Goal: Task Accomplishment & Management: Manage account settings

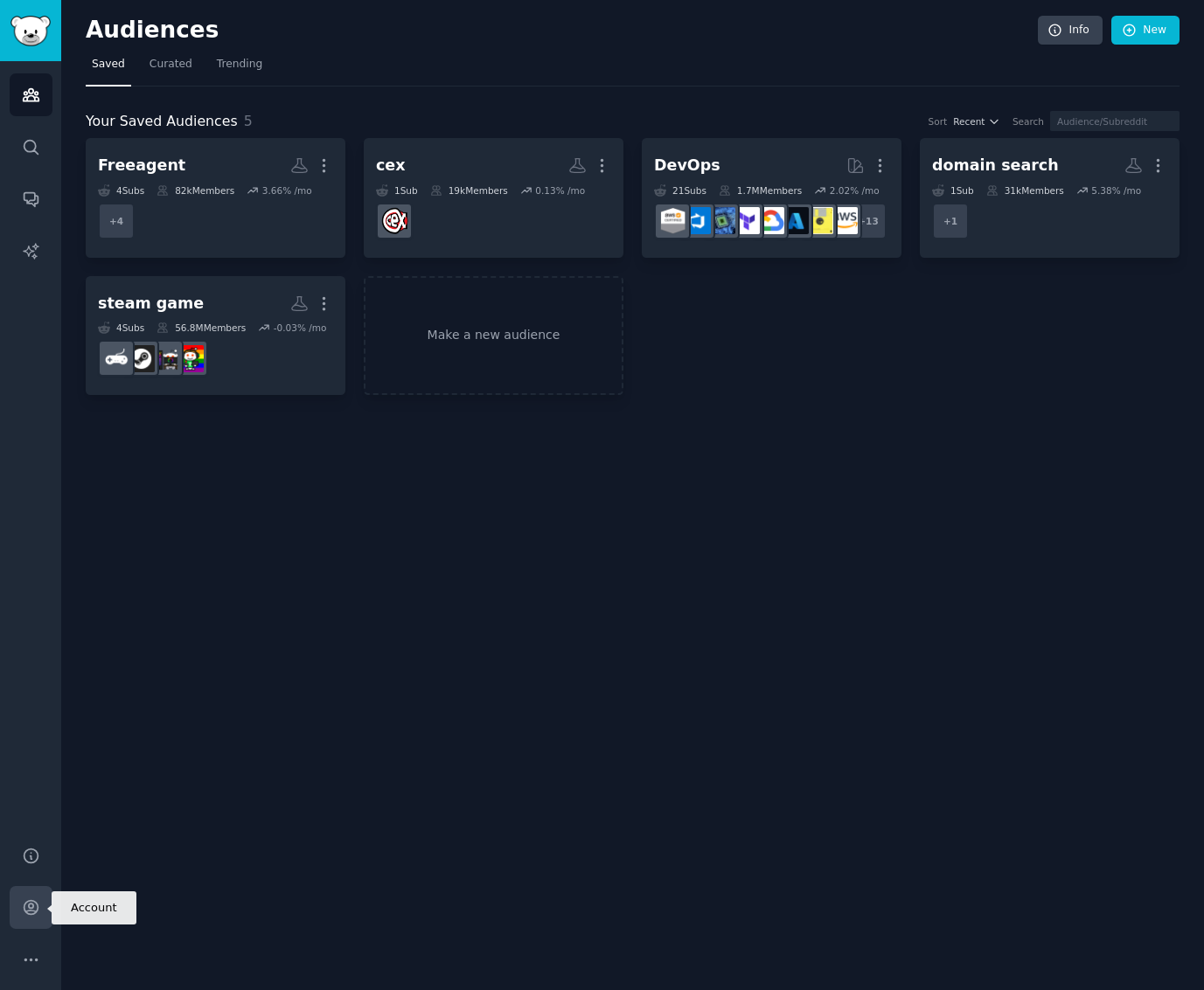
click at [32, 918] on link "Account" at bounding box center [31, 907] width 42 height 42
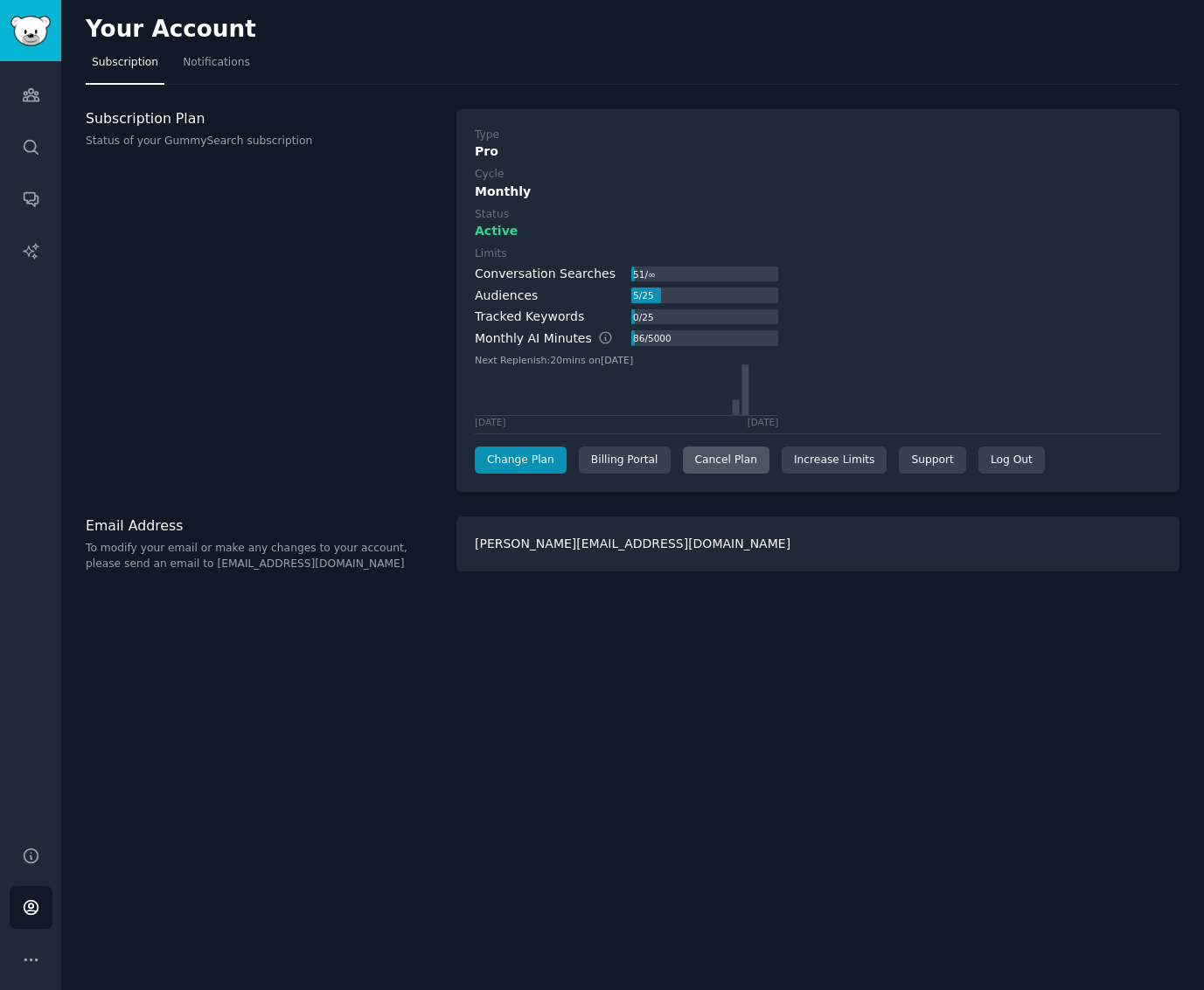
click at [707, 456] on div "Cancel Plan" at bounding box center [726, 460] width 87 height 28
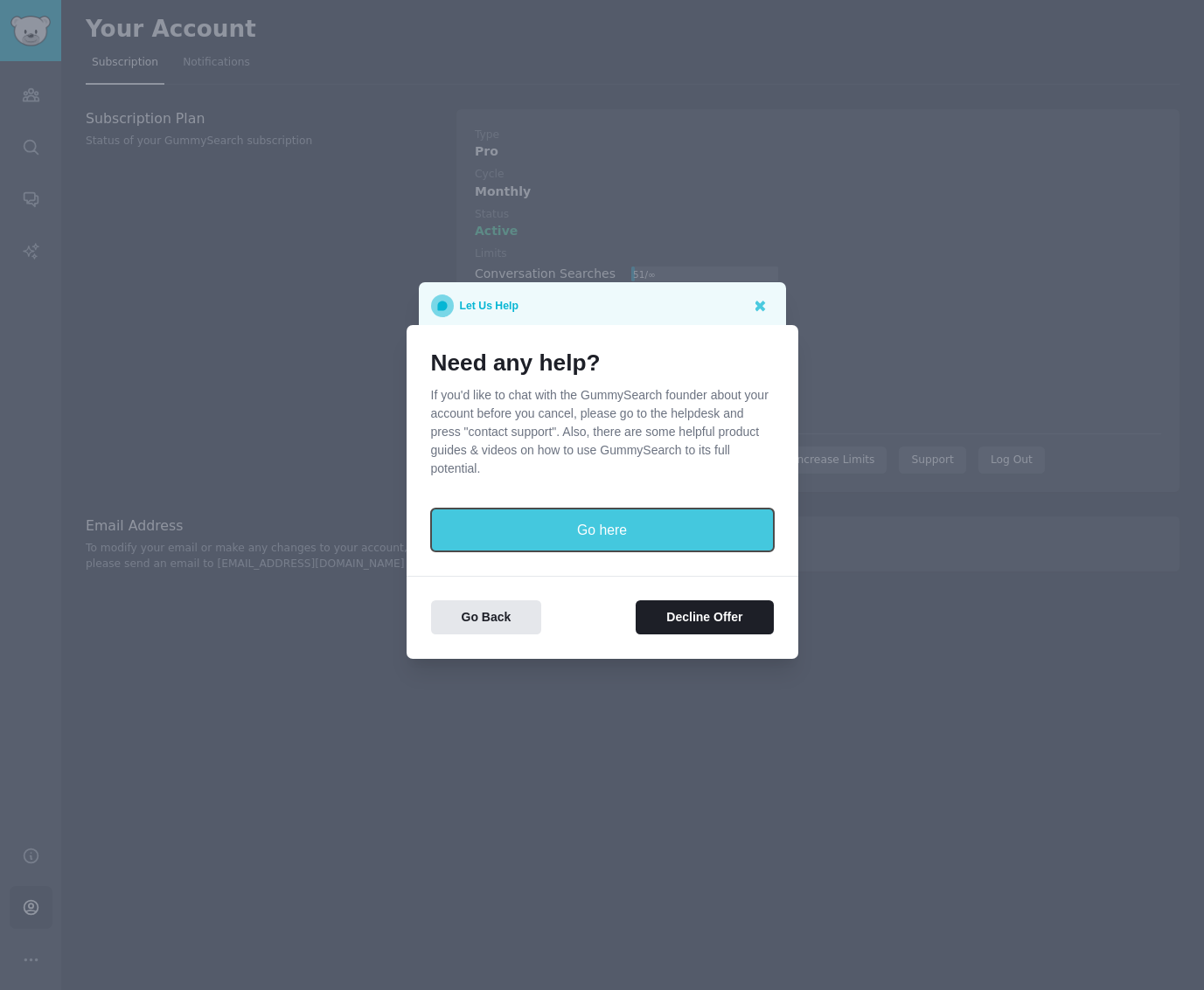
click at [716, 549] on button "Go here" at bounding box center [602, 530] width 342 height 42
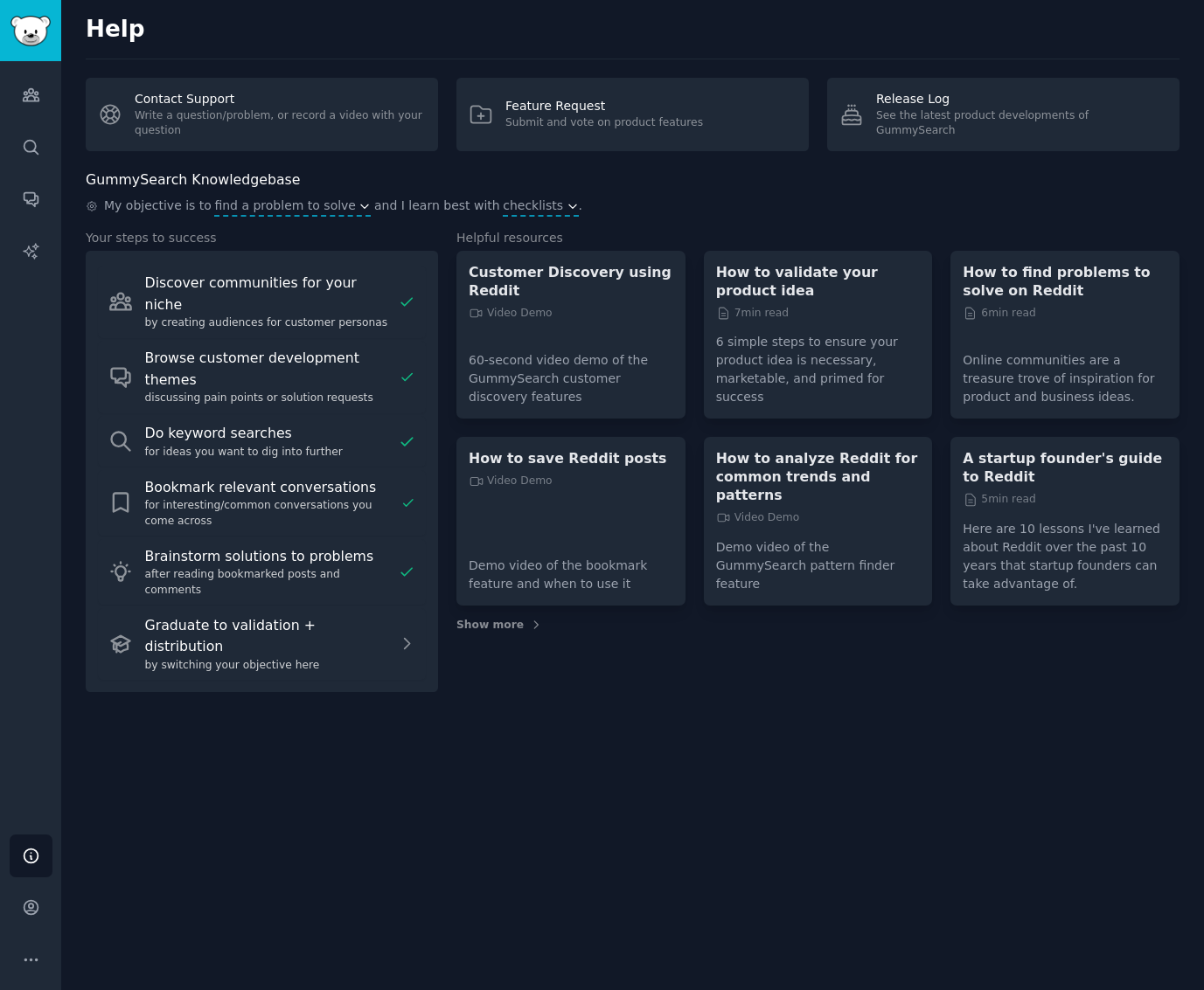
click at [42, 818] on div "Audiences Search Conversations AI Reports" at bounding box center [30, 442] width 61 height 763
click at [42, 841] on link "Help" at bounding box center [31, 856] width 42 height 42
click at [40, 910] on link "Account" at bounding box center [31, 907] width 42 height 42
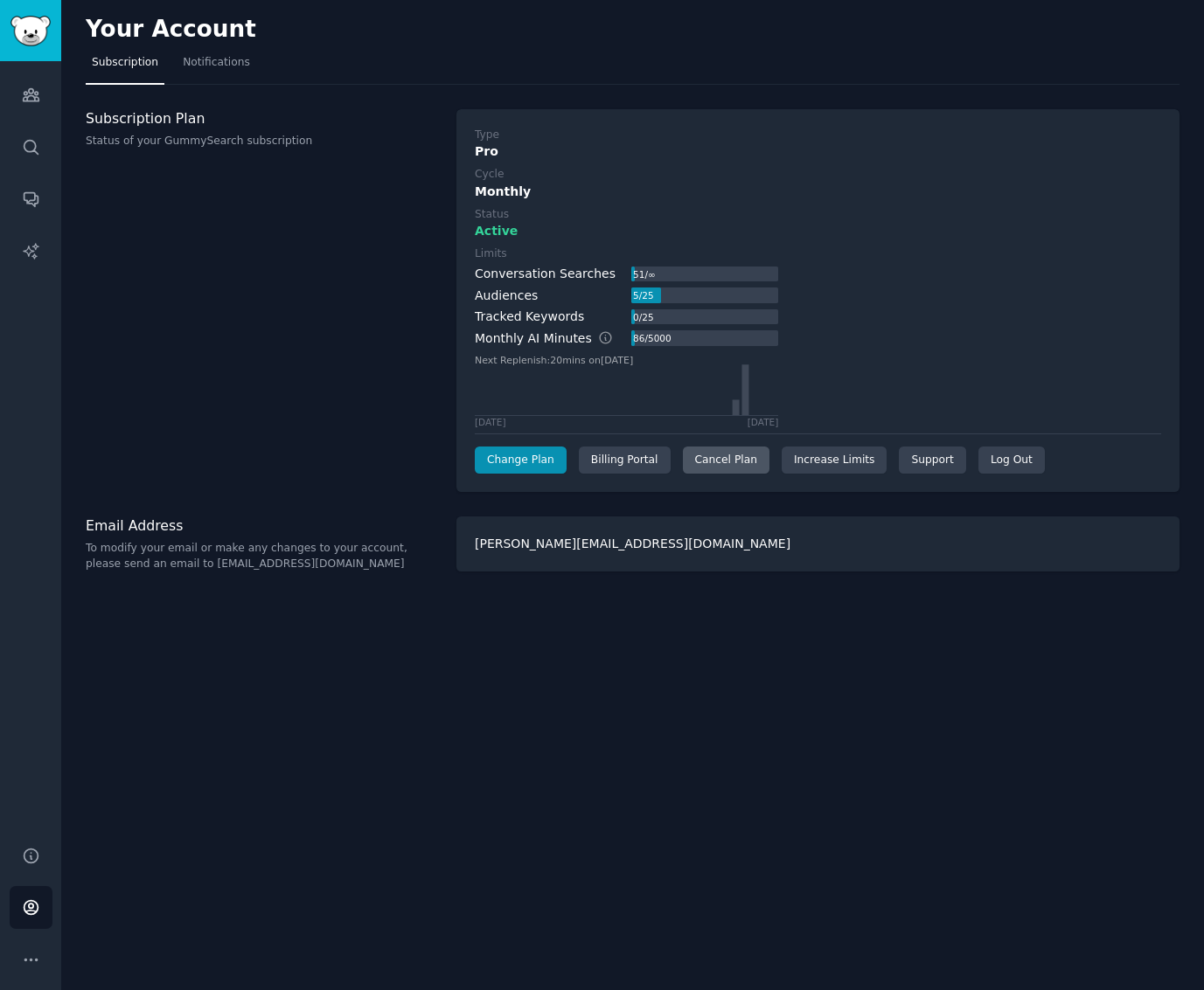
click at [698, 452] on div "Cancel Plan" at bounding box center [726, 460] width 87 height 28
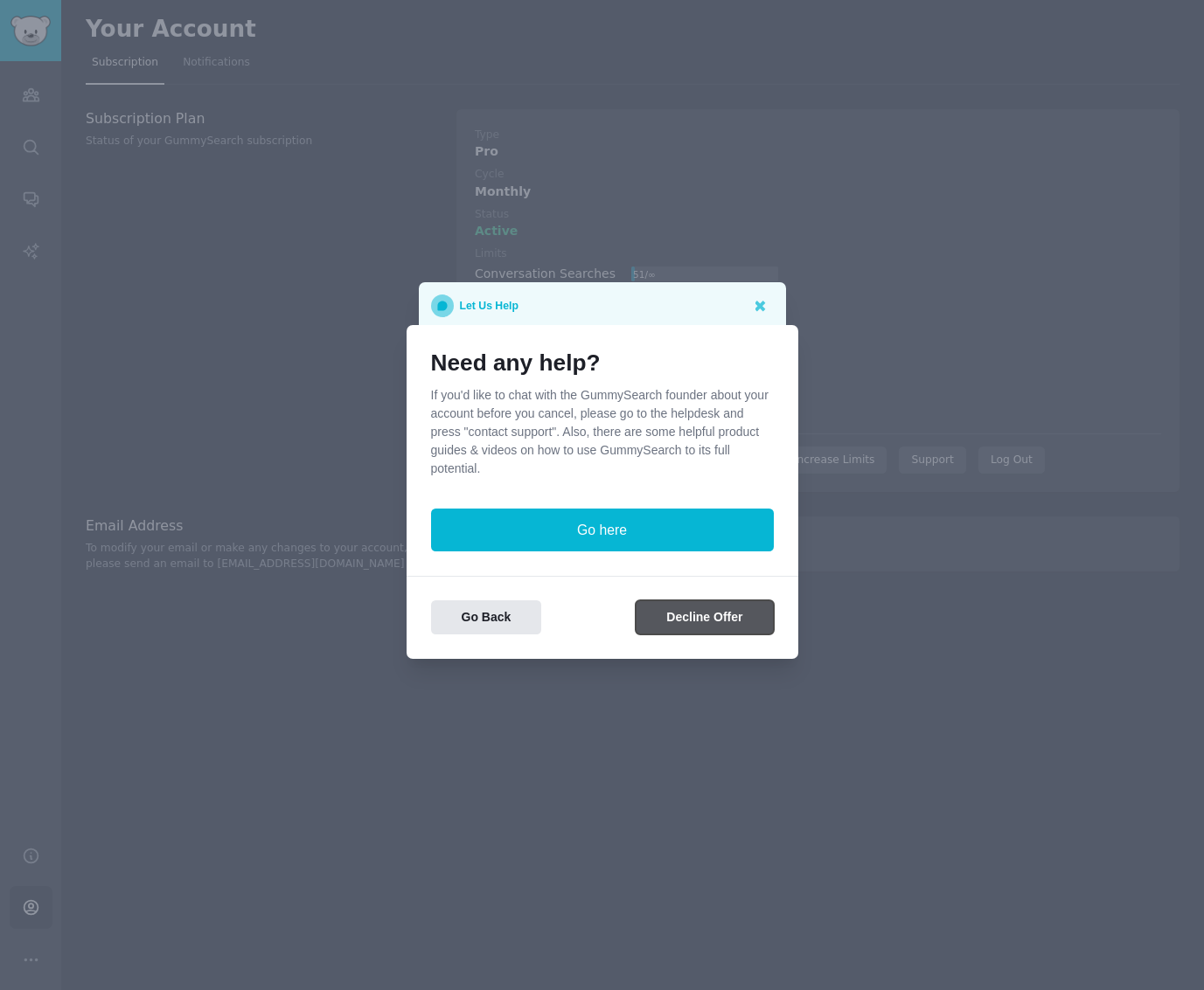
click at [709, 616] on button "Decline Offer" at bounding box center [704, 617] width 137 height 34
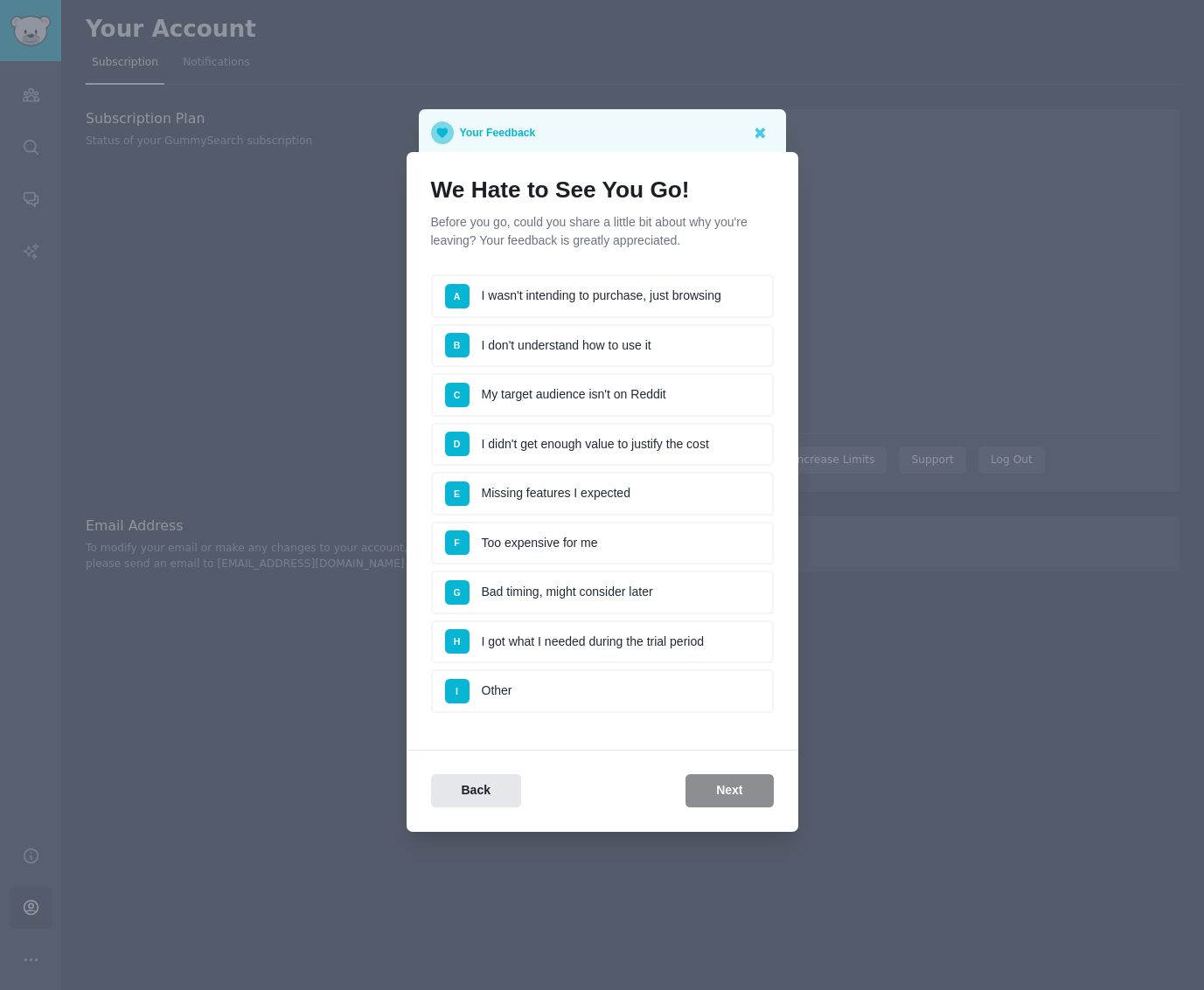
click at [602, 550] on li "F Too expensive for me" at bounding box center [602, 543] width 342 height 43
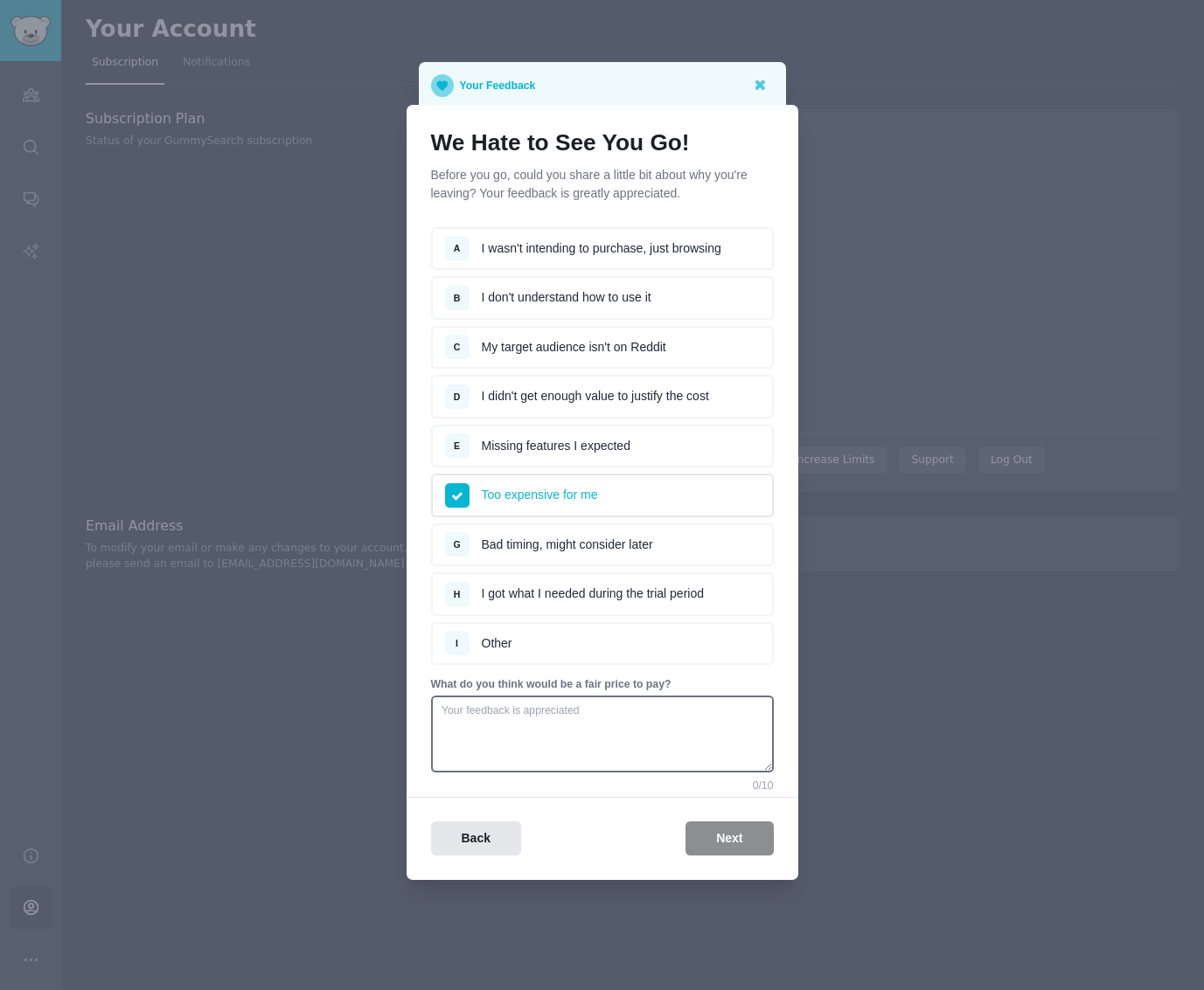
click at [749, 840] on div "Back Next" at bounding box center [602, 838] width 391 height 34
click at [670, 718] on textarea at bounding box center [602, 735] width 342 height 77
type textarea "."
click at [755, 845] on div "Back Next" at bounding box center [602, 838] width 391 height 34
click at [477, 837] on button "Back" at bounding box center [475, 838] width 90 height 34
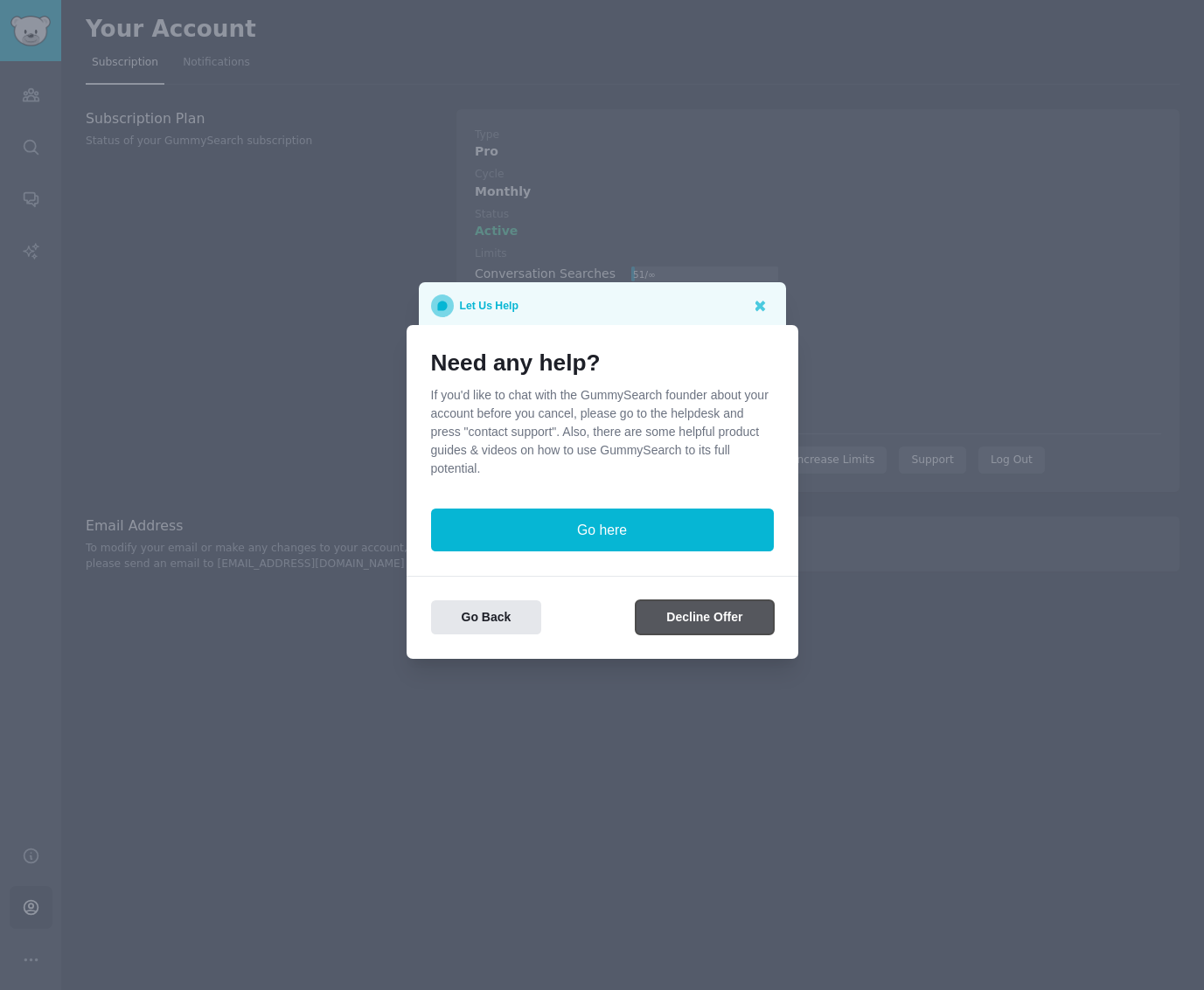
click at [694, 624] on button "Decline Offer" at bounding box center [704, 617] width 137 height 34
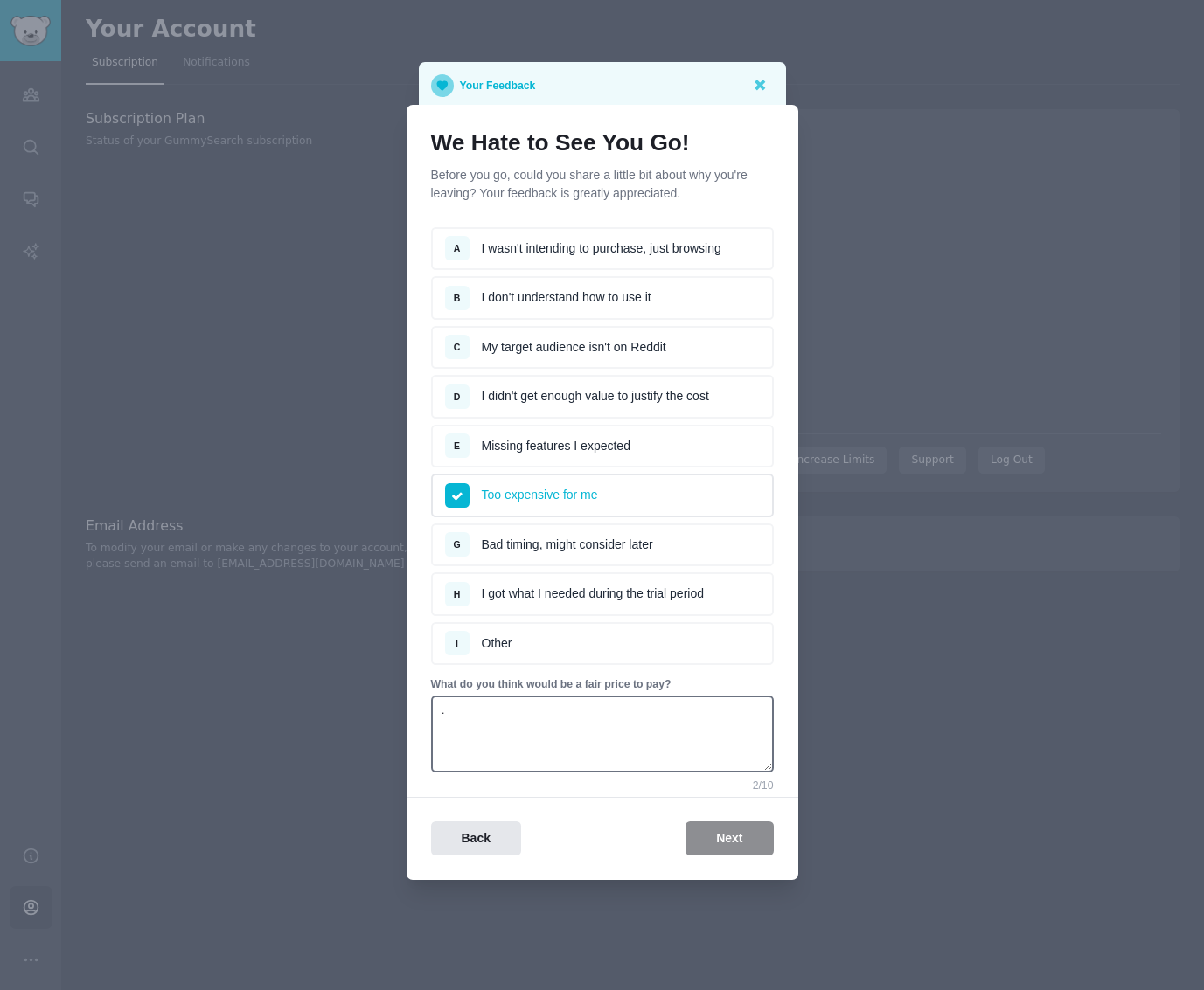
click at [545, 629] on li "I Other" at bounding box center [602, 644] width 342 height 43
click at [754, 836] on div "Back Next" at bounding box center [602, 838] width 391 height 34
click at [651, 723] on textarea "." at bounding box center [602, 735] width 342 height 77
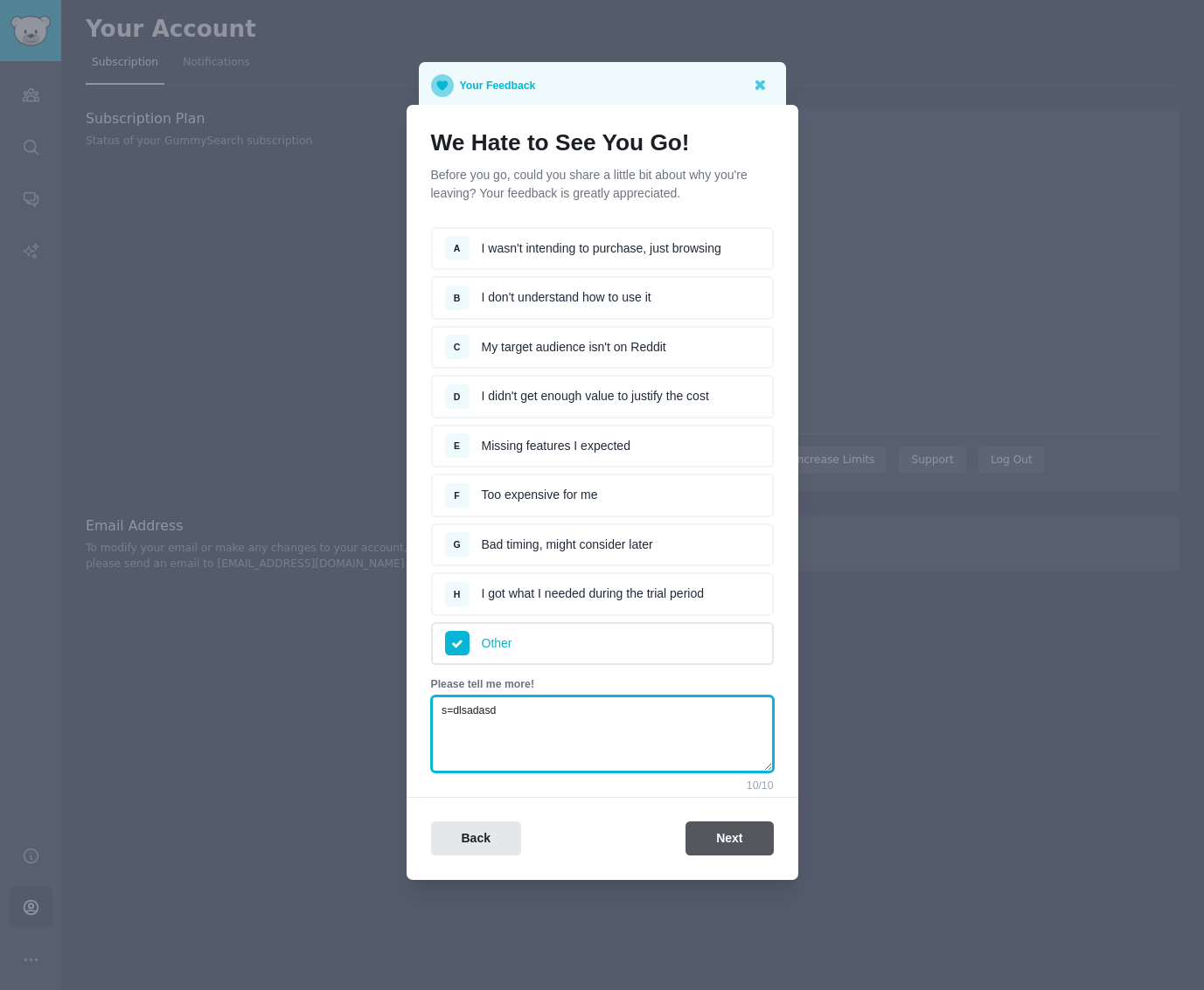
type textarea "s=dlsadasd"
click at [717, 839] on button "Next" at bounding box center [729, 838] width 88 height 34
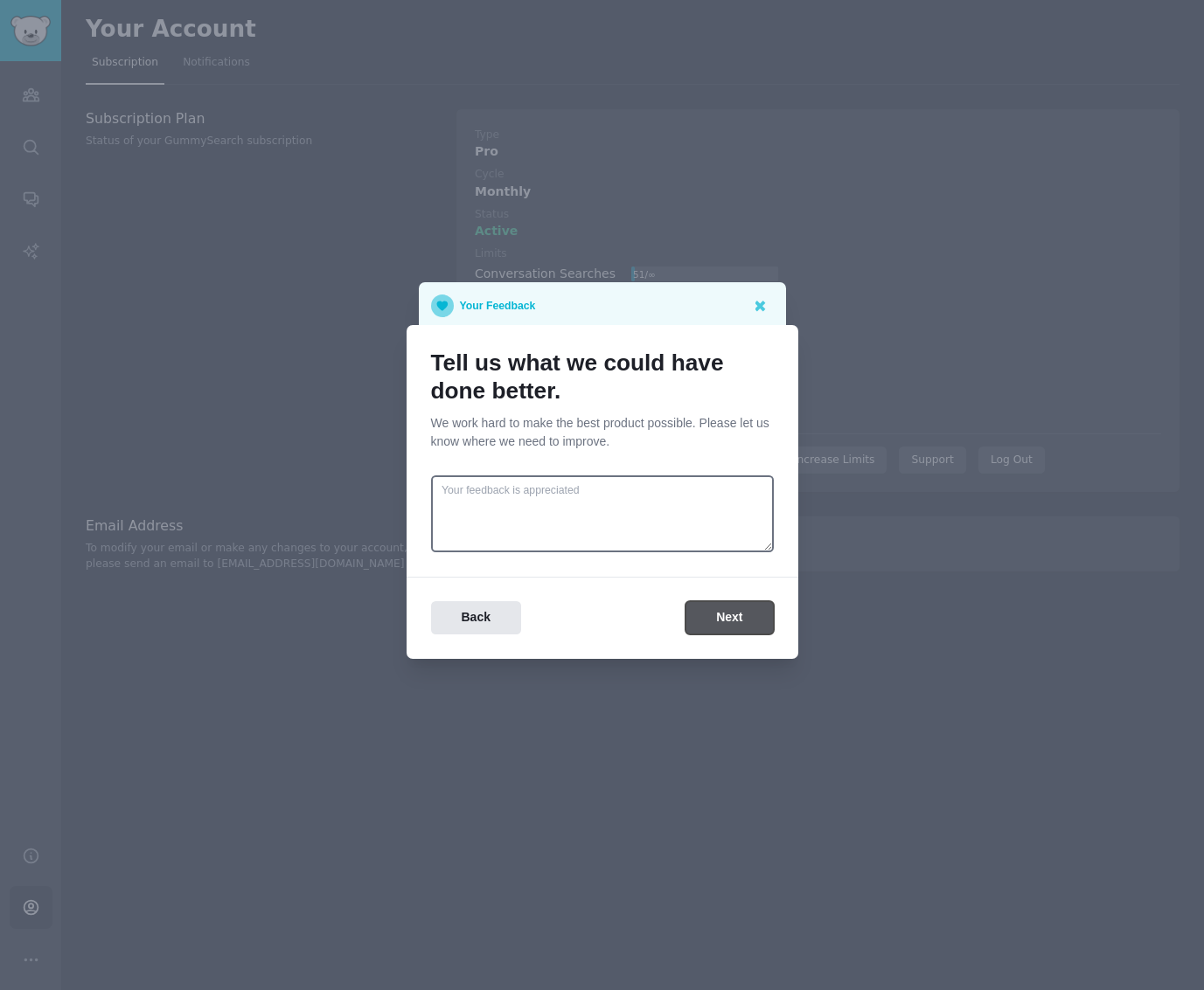
click at [749, 620] on button "Next" at bounding box center [729, 618] width 88 height 34
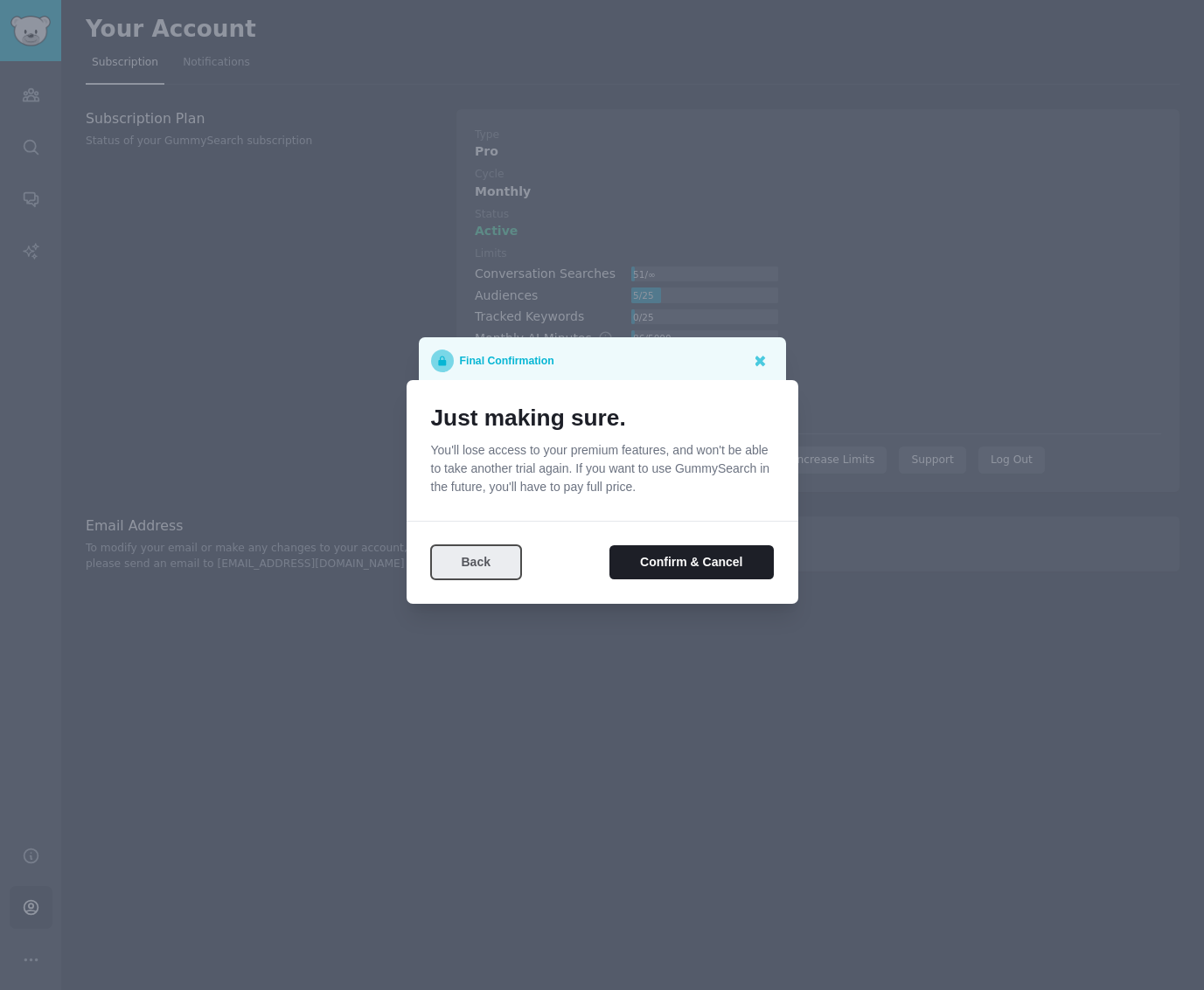
click at [480, 562] on button "Back" at bounding box center [475, 562] width 90 height 34
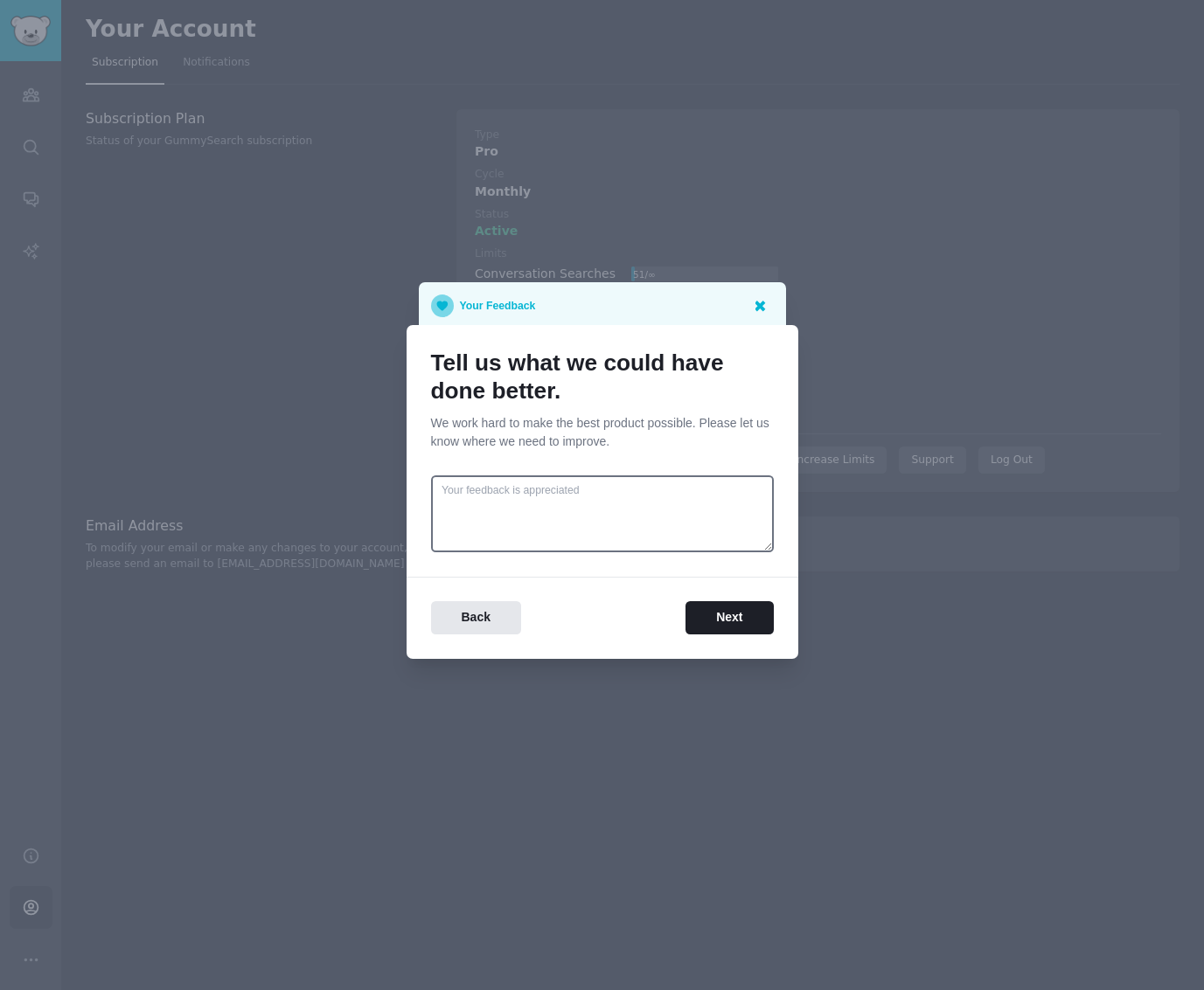
click at [760, 295] on div at bounding box center [760, 306] width 22 height 22
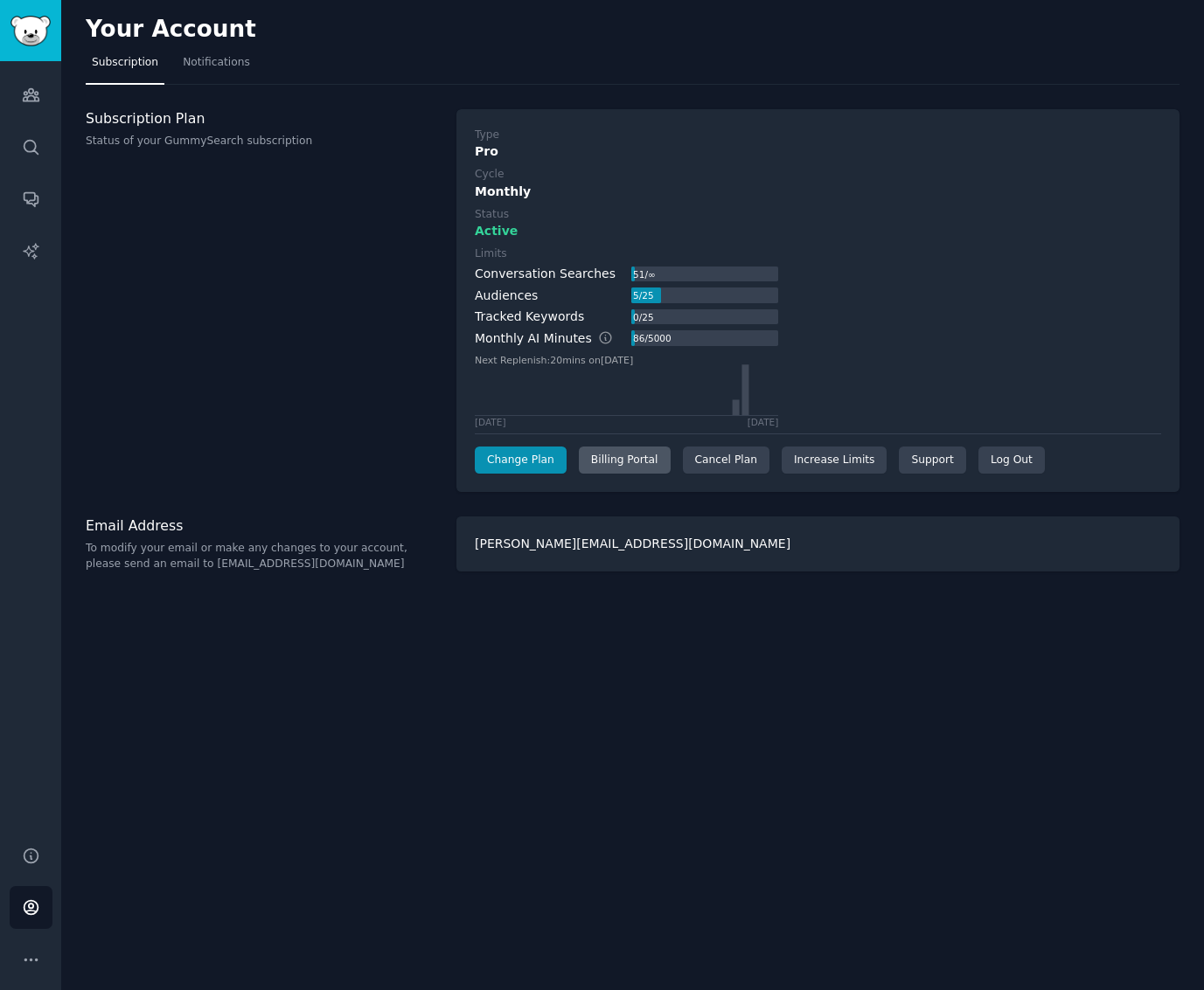
click at [607, 466] on div "Billing Portal" at bounding box center [624, 460] width 92 height 28
